Goal: Transaction & Acquisition: Purchase product/service

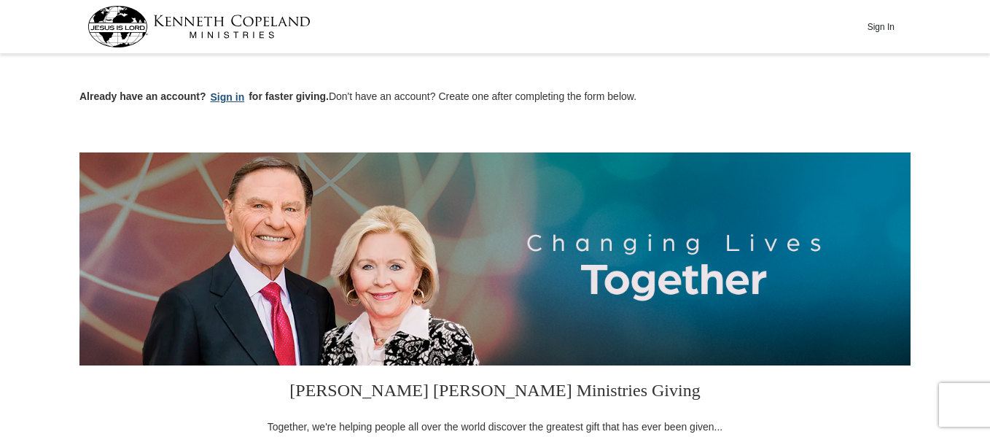
click at [225, 95] on button "Sign in" at bounding box center [227, 97] width 43 height 17
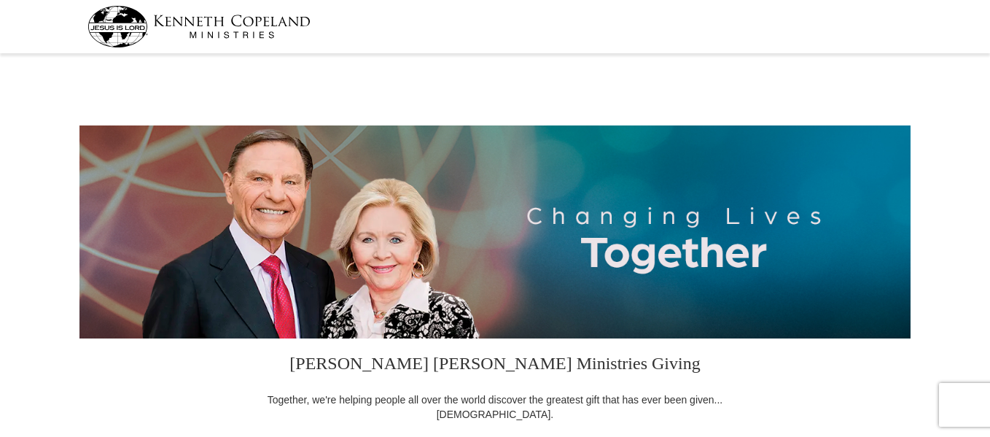
select select "NC"
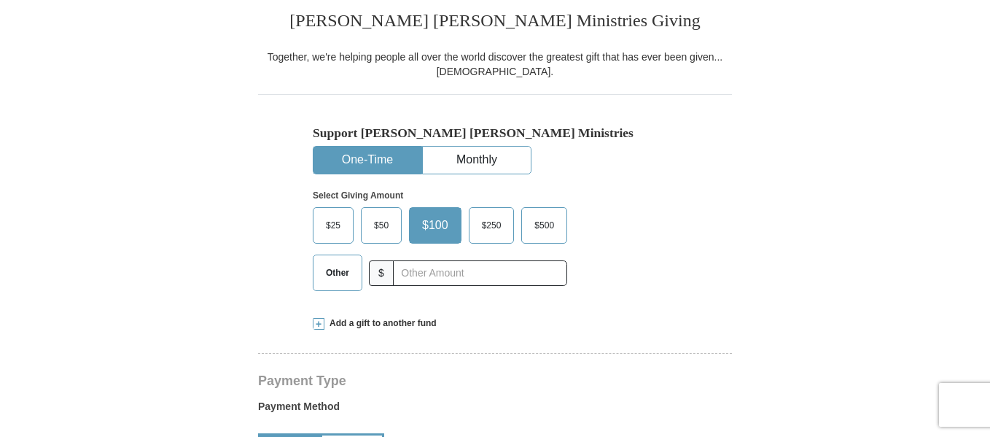
scroll to position [346, 0]
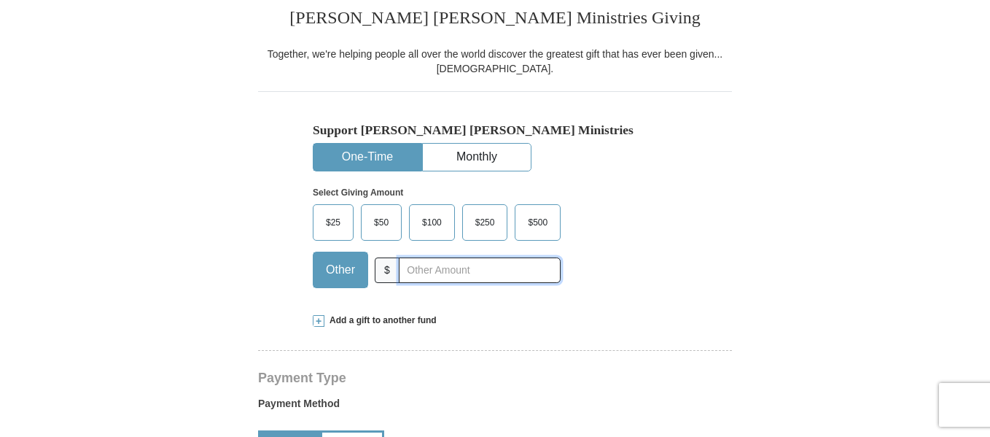
click at [404, 273] on input "text" at bounding box center [480, 270] width 162 height 26
type input "5.00"
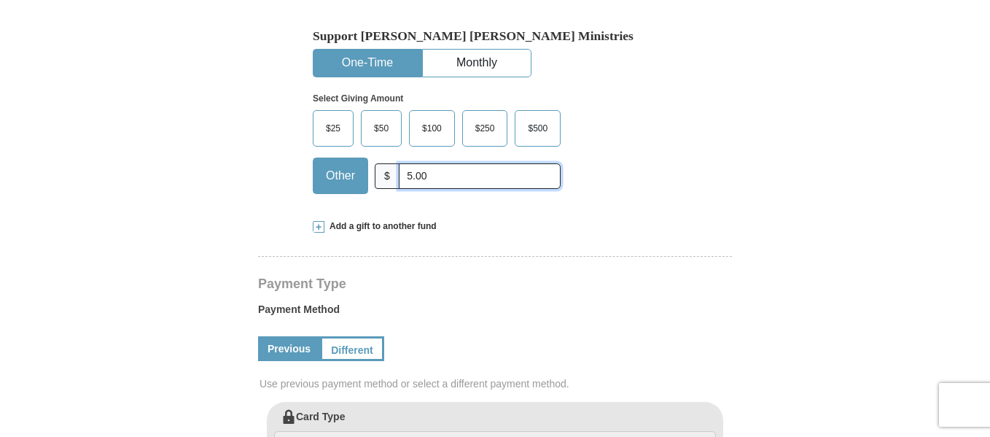
scroll to position [443, 0]
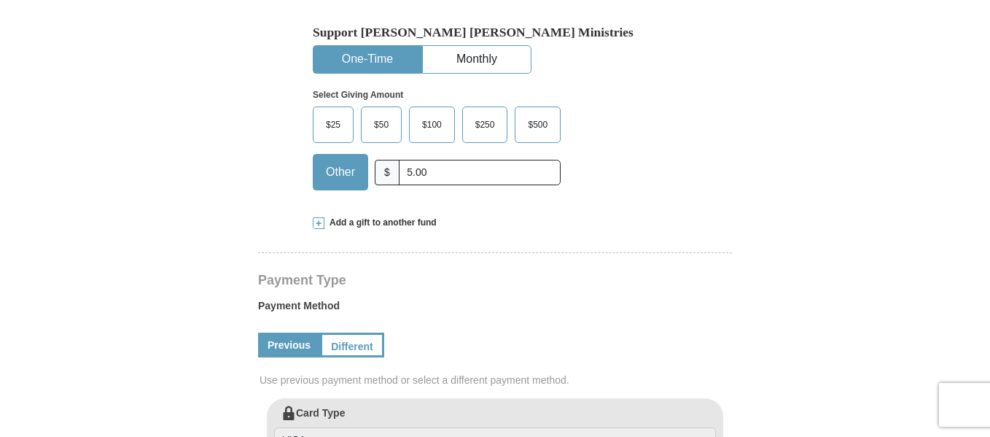
click at [319, 225] on span at bounding box center [319, 223] width 12 height 12
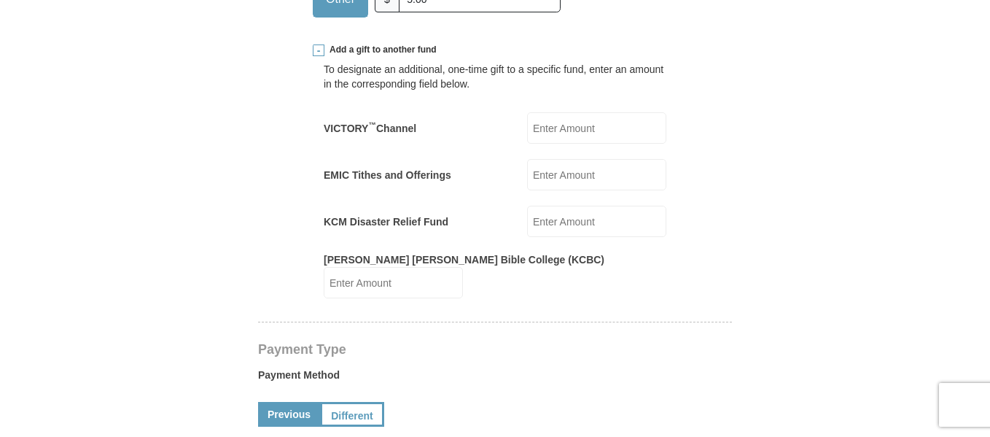
scroll to position [615, 0]
click at [527, 223] on input "KCM Disaster Relief Fund" at bounding box center [596, 222] width 139 height 31
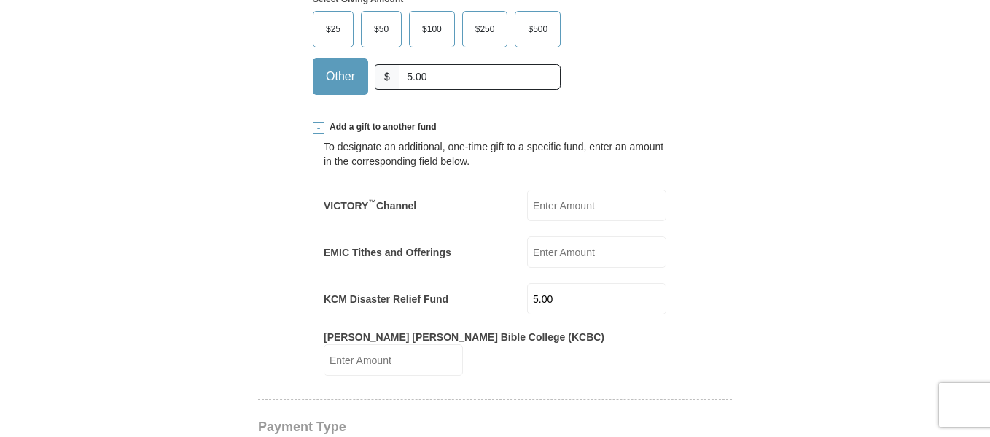
scroll to position [483, 0]
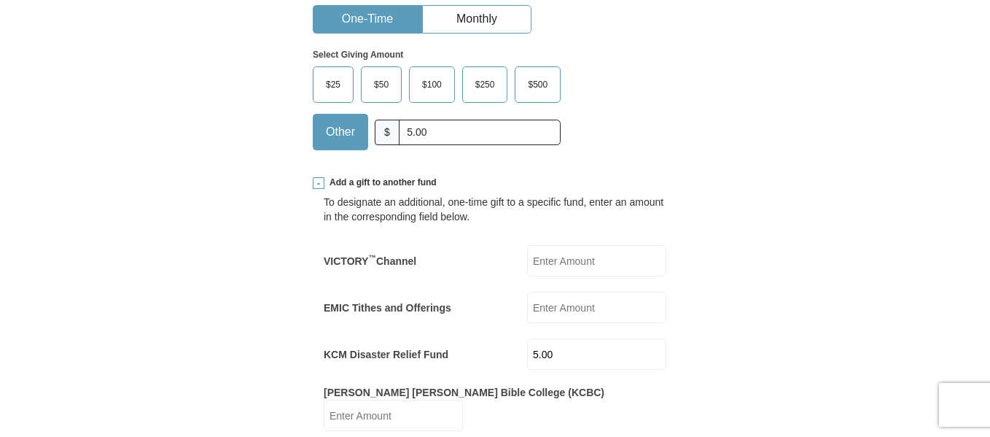
type input "5.00"
click at [428, 131] on input "5.00" at bounding box center [480, 133] width 162 height 26
type input "5"
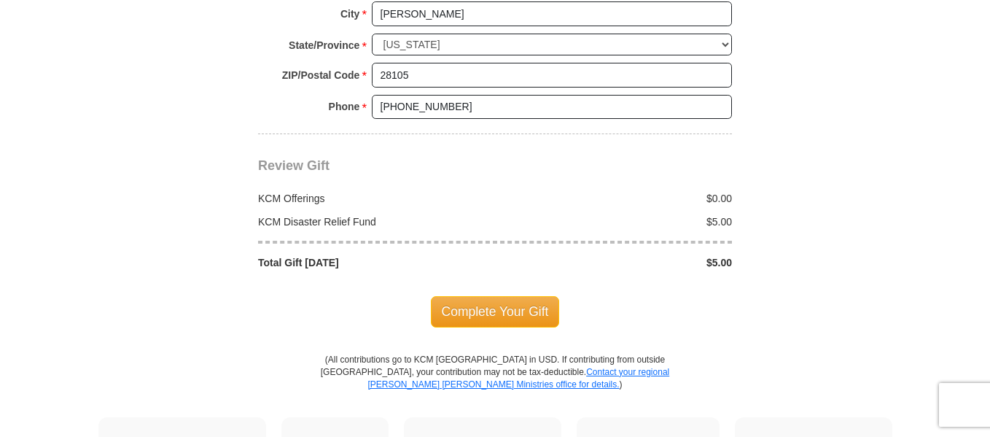
scroll to position [1492, 0]
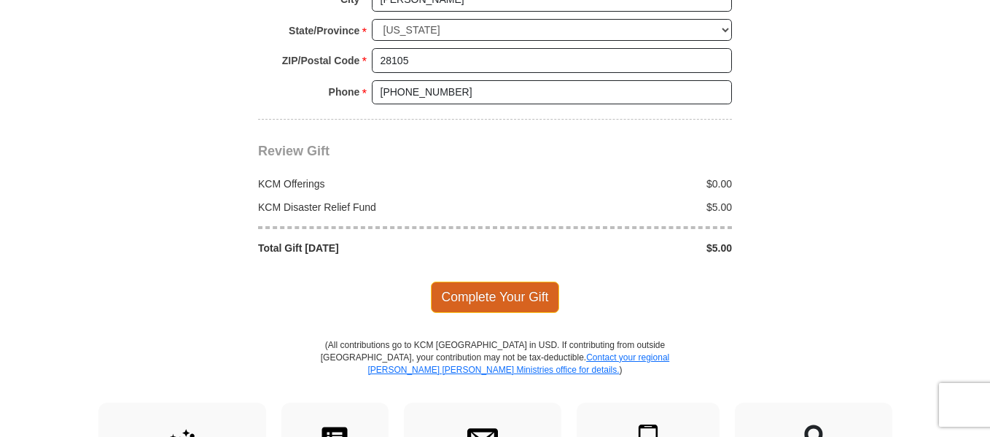
click at [509, 292] on span "Complete Your Gift" at bounding box center [495, 296] width 129 height 31
